Goal: Find specific page/section: Find specific page/section

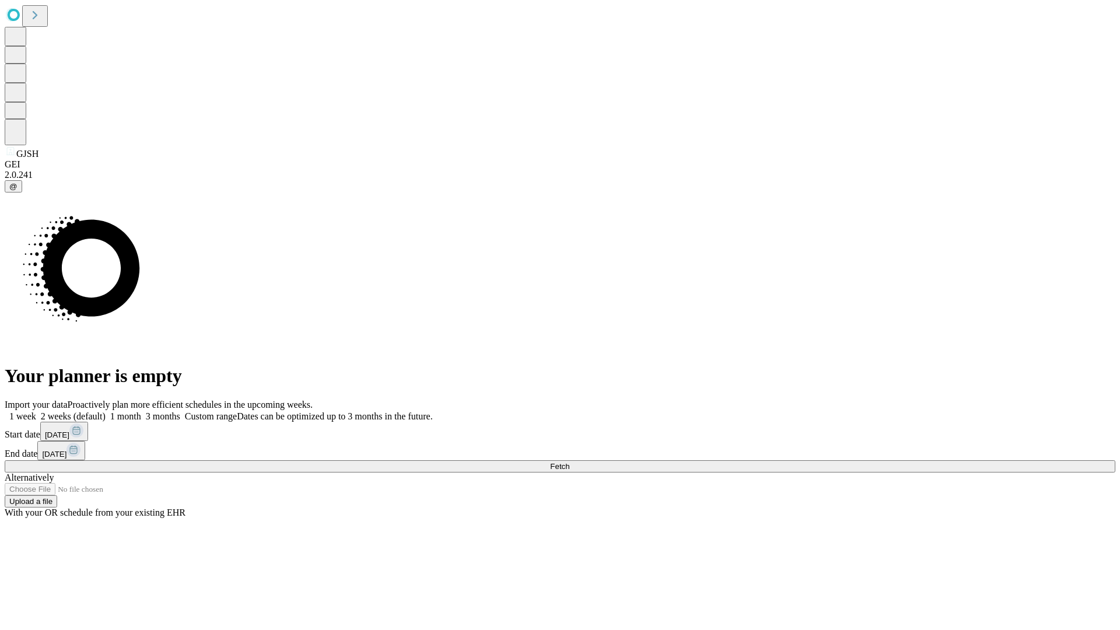
click at [569, 462] on span "Fetch" at bounding box center [559, 466] width 19 height 9
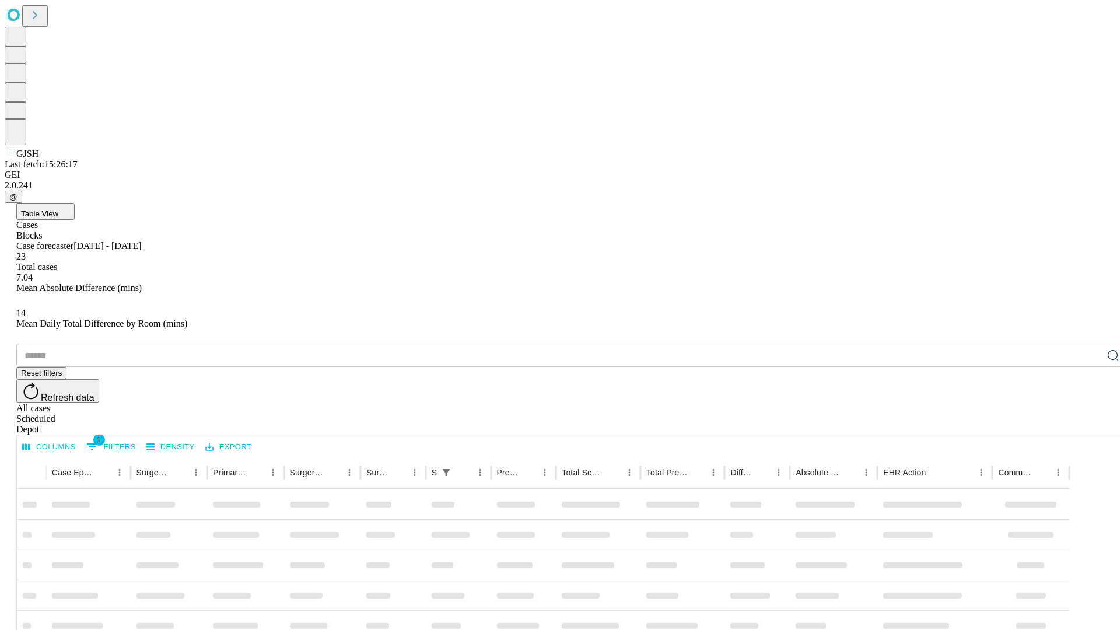
click at [1090, 424] on div "Depot" at bounding box center [571, 429] width 1111 height 10
click at [994, 403] on div "All cases" at bounding box center [571, 408] width 1111 height 10
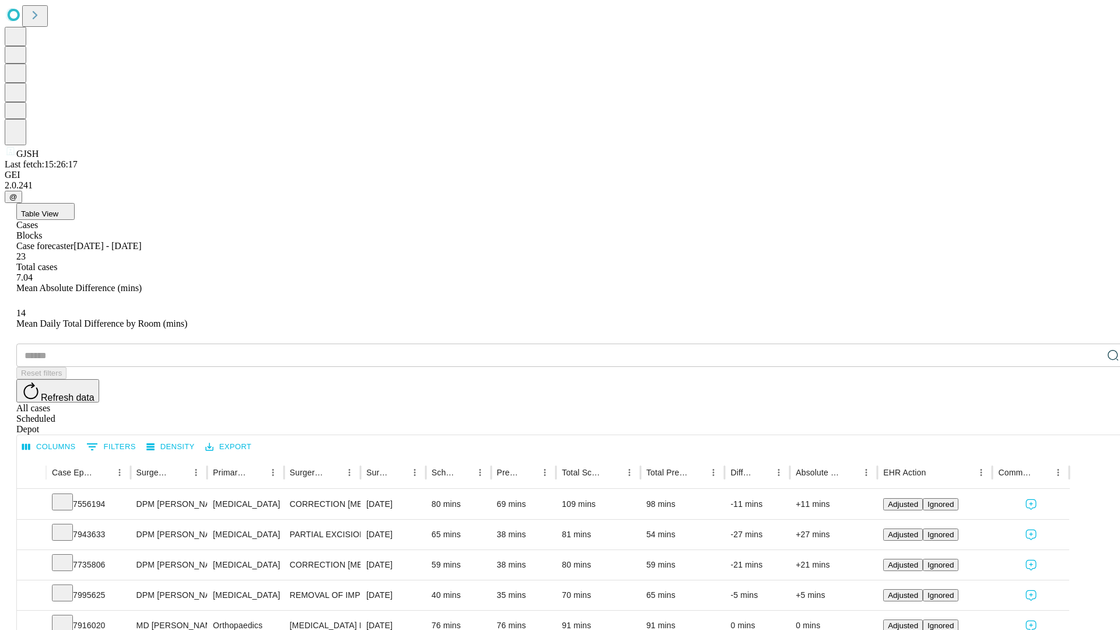
type input "*******"
